Goal: Information Seeking & Learning: Learn about a topic

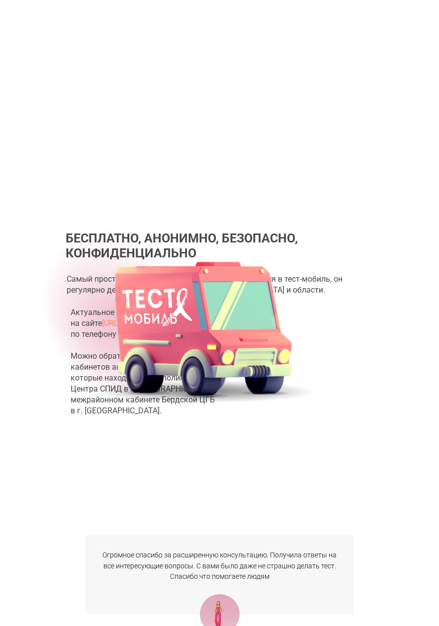
scroll to position [2025, 0]
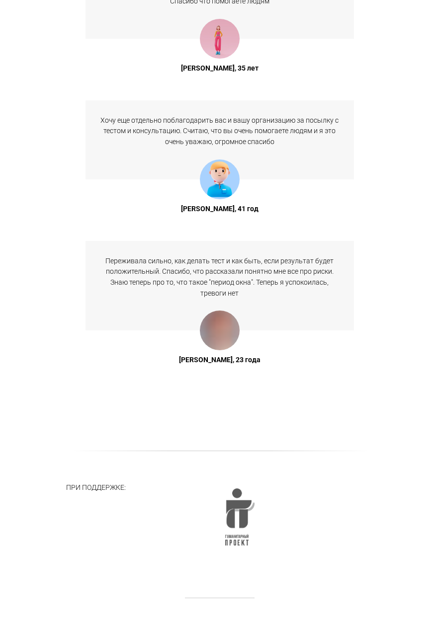
click at [251, 525] on img at bounding box center [239, 516] width 29 height 57
